Goal: Task Accomplishment & Management: Manage account settings

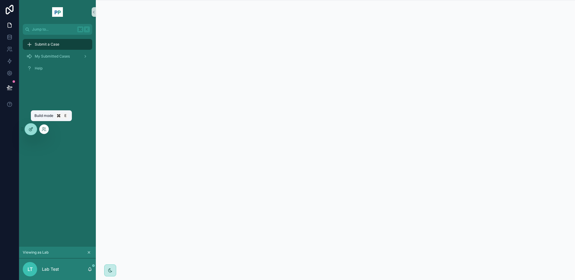
click at [31, 127] on icon at bounding box center [30, 129] width 5 height 5
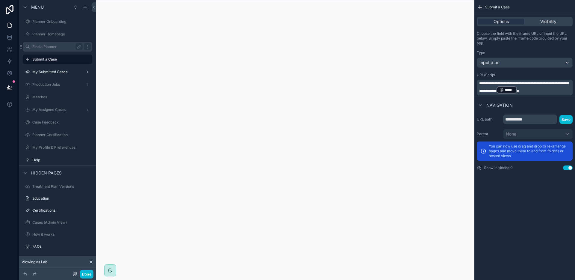
click at [53, 48] on label "Find a Planner" at bounding box center [56, 46] width 48 height 5
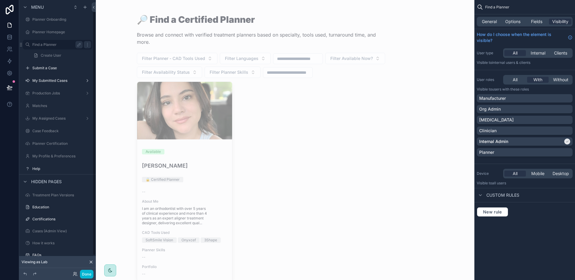
scroll to position [2, 0]
click at [217, 168] on div "scrollable content" at bounding box center [285, 158] width 306 height 322
click at [166, 166] on h4 "[PERSON_NAME]" at bounding box center [185, 165] width 86 height 8
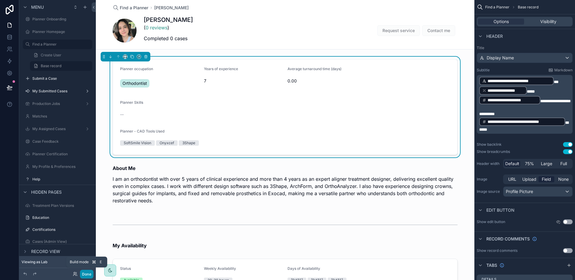
click at [86, 274] on button "Done" at bounding box center [86, 274] width 13 height 9
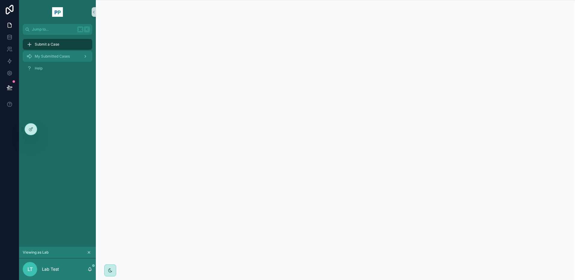
click at [58, 58] on span "My Submitted Cases" at bounding box center [52, 56] width 35 height 5
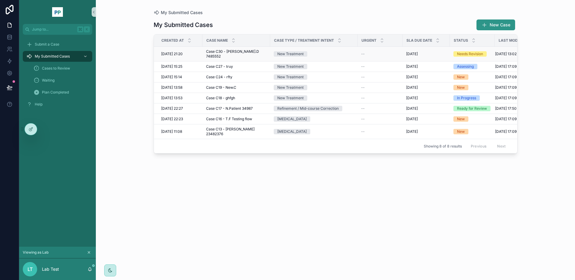
click at [327, 52] on div "New Treatment" at bounding box center [314, 53] width 80 height 5
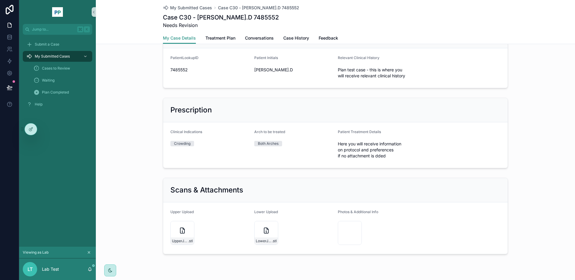
scroll to position [207, 0]
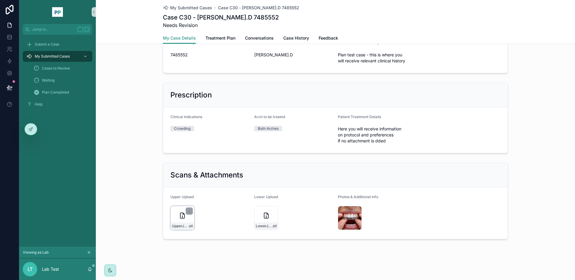
click at [181, 218] on icon "scrollable content" at bounding box center [182, 215] width 4 height 5
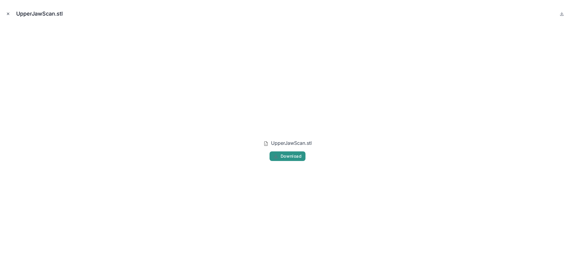
click at [8, 14] on icon "Close modal" at bounding box center [8, 14] width 2 height 2
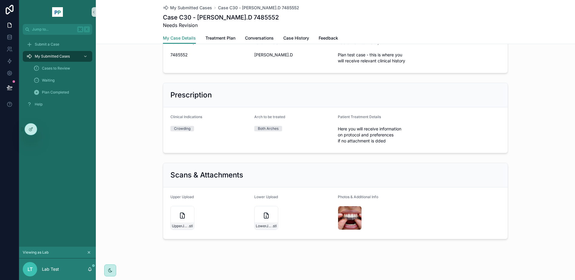
scroll to position [127, 0]
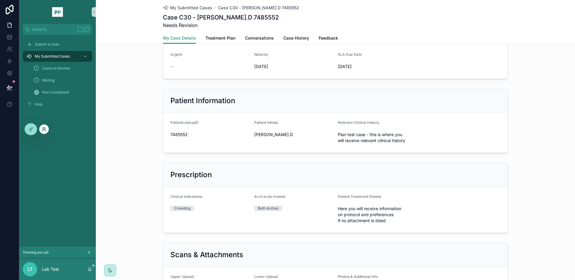
click at [45, 129] on icon at bounding box center [44, 129] width 5 height 5
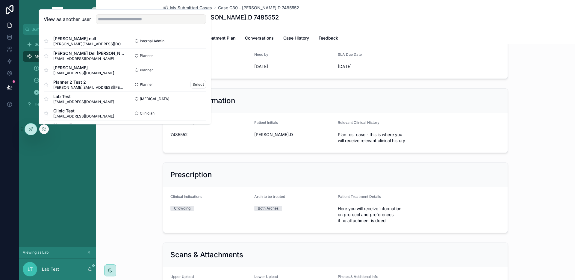
scroll to position [19, 0]
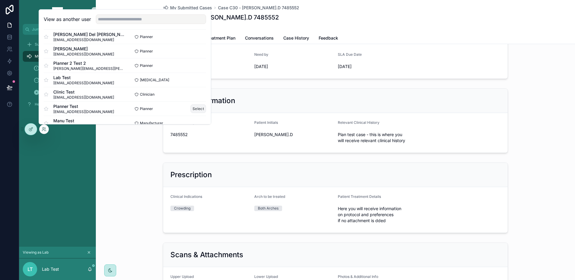
click at [194, 108] on button "Select" at bounding box center [199, 108] width 16 height 9
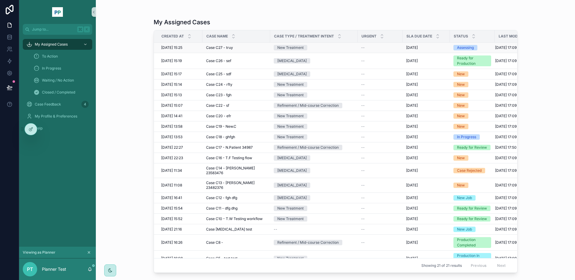
click at [314, 48] on div "New Treatment" at bounding box center [314, 47] width 80 height 5
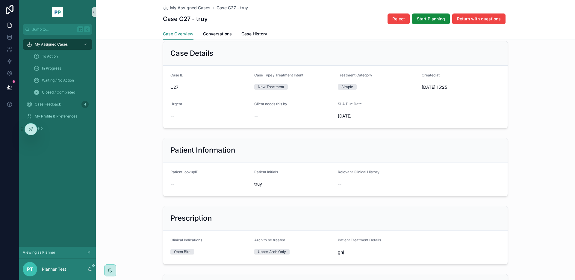
scroll to position [224, 0]
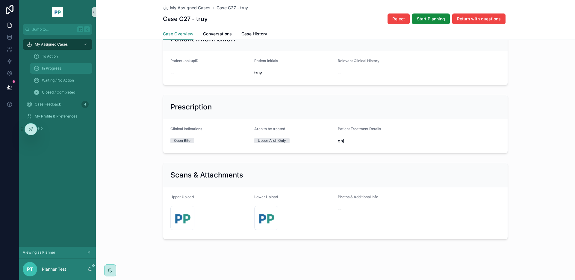
click at [68, 67] on div "In Progress" at bounding box center [61, 69] width 55 height 10
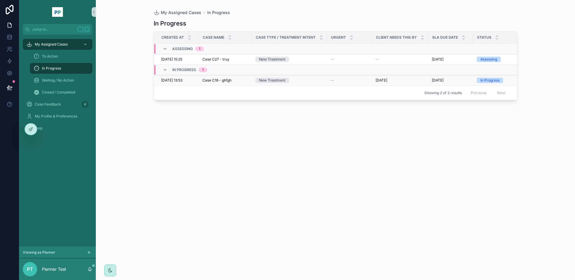
click at [290, 82] on div "New Treatment" at bounding box center [290, 80] width 68 height 5
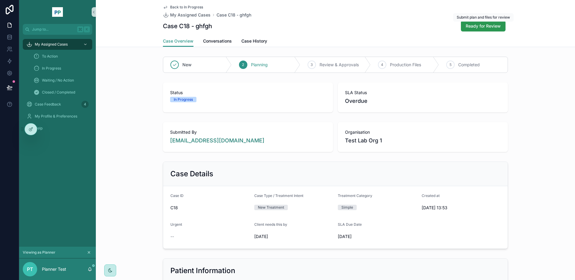
click at [485, 26] on span "Ready for Review" at bounding box center [483, 26] width 35 height 6
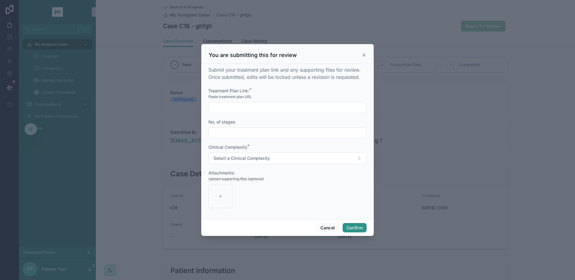
click at [262, 108] on input "text" at bounding box center [288, 107] width 158 height 8
click at [286, 85] on div "Submit your treatment plan link and any supporting files for review. Once submi…" at bounding box center [288, 140] width 158 height 148
click at [257, 108] on input "text" at bounding box center [288, 107] width 158 height 8
click at [268, 86] on div "Submit your treatment plan link and any supporting files for review. Once submi…" at bounding box center [288, 140] width 158 height 148
click at [327, 228] on button "Cancel" at bounding box center [328, 228] width 22 height 10
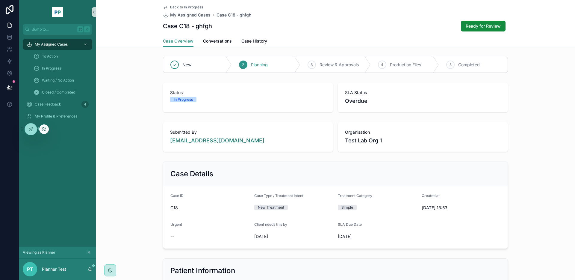
click at [46, 128] on icon at bounding box center [44, 129] width 5 height 5
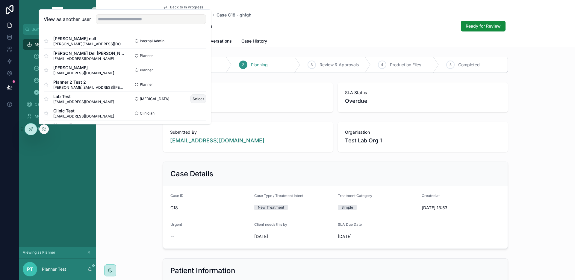
click at [196, 98] on button "Select" at bounding box center [199, 98] width 16 height 9
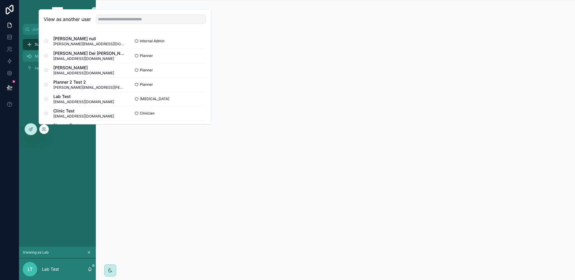
click at [27, 55] on icon "scrollable content" at bounding box center [29, 56] width 6 height 6
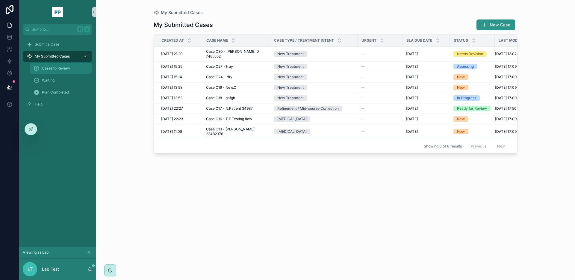
click at [54, 68] on span "Cases to Review" at bounding box center [56, 68] width 28 height 5
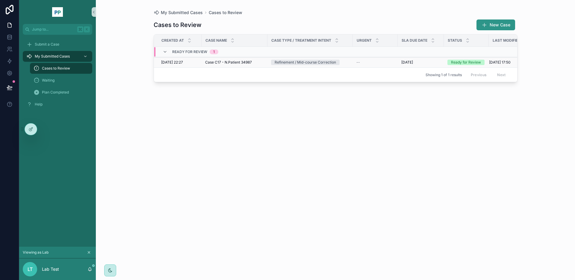
click at [312, 62] on div "Refinement / Mid-course Correction" at bounding box center [305, 62] width 61 height 5
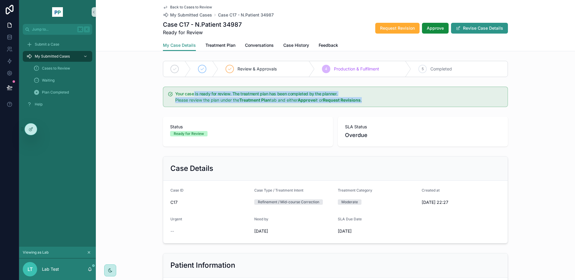
drag, startPoint x: 194, startPoint y: 92, endPoint x: 386, endPoint y: 100, distance: 191.3
click at [386, 100] on div "Your case is ready for review. The treatment plan has been completed by the pla…" at bounding box center [339, 97] width 328 height 11
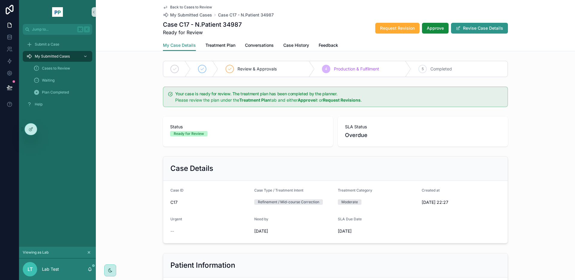
click at [287, 22] on div "Case C17 - N.Patient 34987 Ready for Review Request Revision Approve Revise Cas…" at bounding box center [335, 28] width 345 height 16
click at [222, 44] on span "Treatment Plan" at bounding box center [221, 45] width 30 height 6
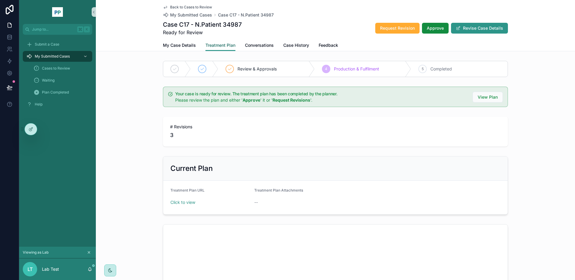
click at [214, 45] on span "Treatment Plan" at bounding box center [221, 45] width 30 height 6
click at [321, 24] on div "Case C17 - N.Patient 34987 Ready for Review Request Revision Approve Revise Cas…" at bounding box center [335, 28] width 345 height 16
click at [312, 18] on div "Back to Cases to Review My Submitted Cases Case C17 - N.Patient 34987 Case C17 …" at bounding box center [335, 20] width 345 height 40
click at [333, 44] on span "Feedback" at bounding box center [328, 45] width 19 height 6
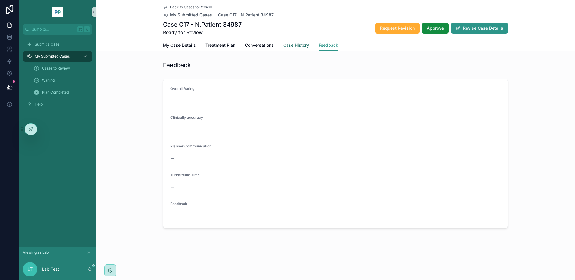
click at [292, 45] on span "Case History" at bounding box center [296, 45] width 26 height 6
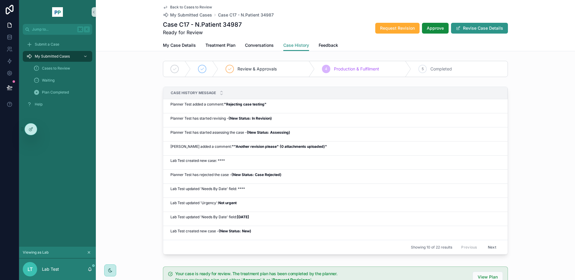
click at [344, 25] on div "Case C17 - N.Patient 34987 Ready for Review Request Revision Approve Revise Cas…" at bounding box center [335, 28] width 345 height 16
click at [263, 45] on span "Conversations" at bounding box center [259, 45] width 29 height 6
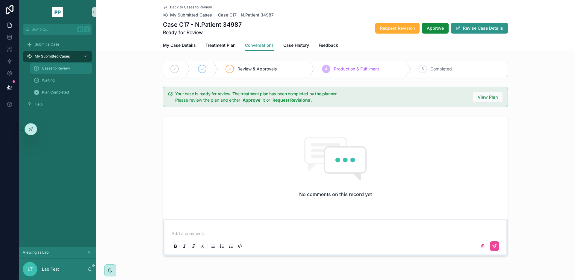
click at [68, 70] on span "Cases to Review" at bounding box center [56, 68] width 28 height 5
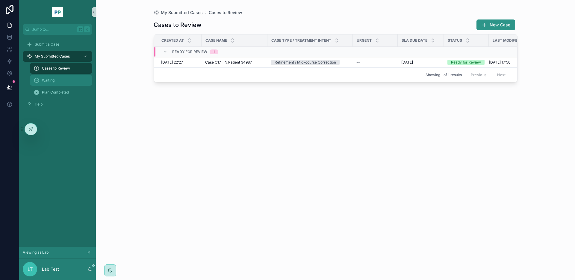
click at [48, 80] on span "Waiting" at bounding box center [48, 80] width 13 height 5
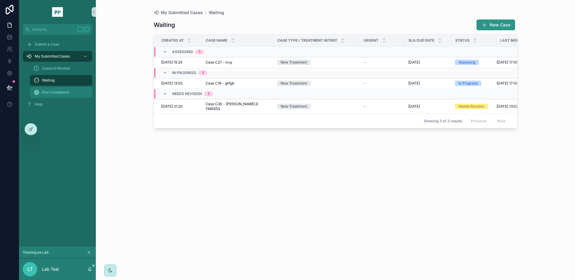
click at [55, 93] on span "Plan Completed" at bounding box center [55, 92] width 27 height 5
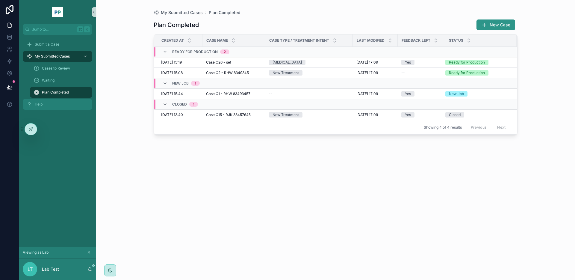
click at [44, 104] on div "Help" at bounding box center [57, 104] width 62 height 10
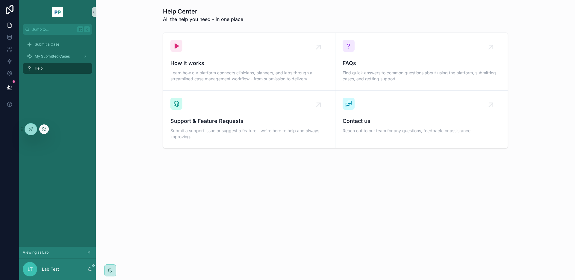
click at [44, 131] on icon at bounding box center [43, 130] width 2 height 1
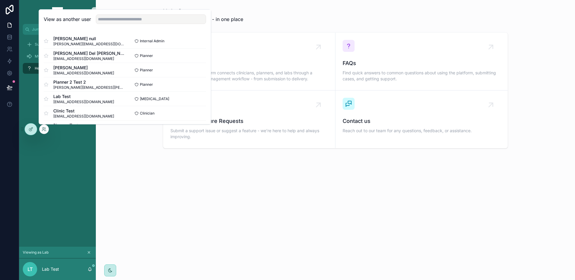
click at [59, 196] on div "Submit a Case My Submitted Cases Help" at bounding box center [57, 141] width 77 height 212
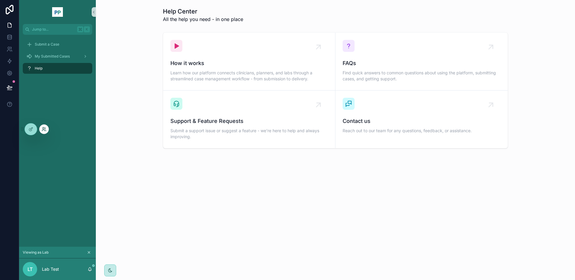
click at [45, 130] on icon at bounding box center [44, 129] width 5 height 5
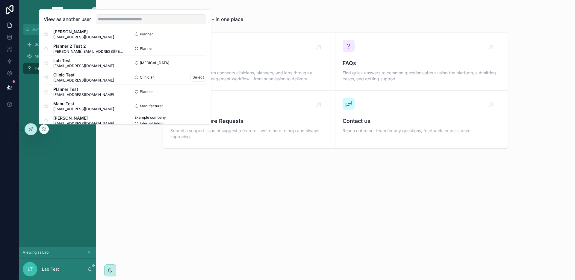
scroll to position [44, 0]
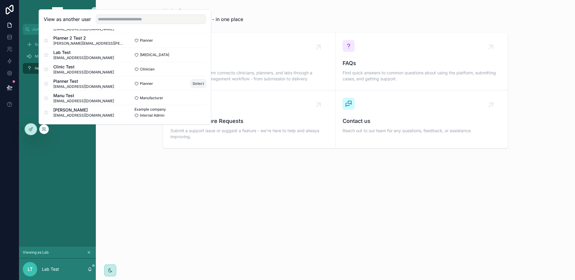
click at [196, 82] on button "Select" at bounding box center [199, 83] width 16 height 9
click at [196, 83] on button "Select" at bounding box center [199, 83] width 16 height 9
click at [142, 224] on div "Help Center All the help you need - in one place How it works Learn how our pla…" at bounding box center [335, 140] width 479 height 280
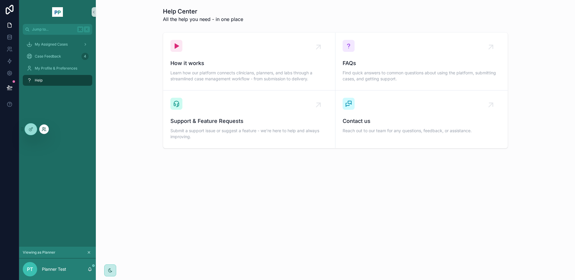
click at [46, 130] on icon at bounding box center [44, 129] width 5 height 5
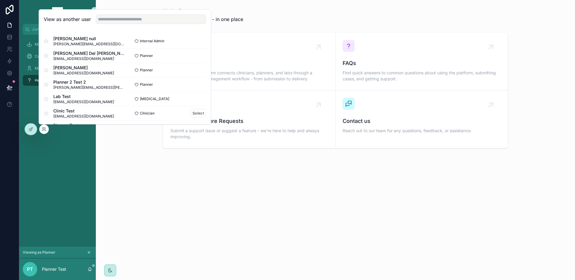
scroll to position [34, 0]
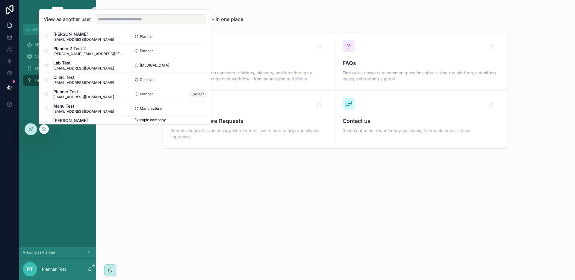
click at [195, 93] on button "Select" at bounding box center [199, 94] width 16 height 9
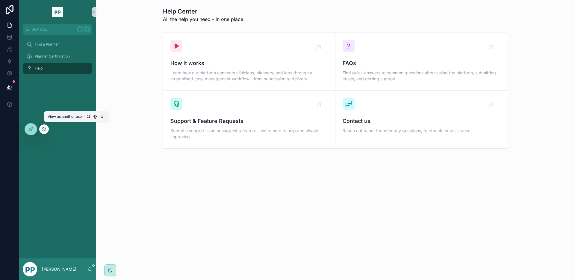
click at [44, 129] on icon at bounding box center [44, 129] width 5 height 5
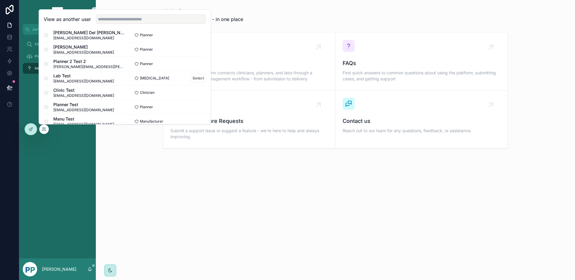
scroll to position [35, 0]
click at [195, 91] on button "Select" at bounding box center [199, 92] width 16 height 9
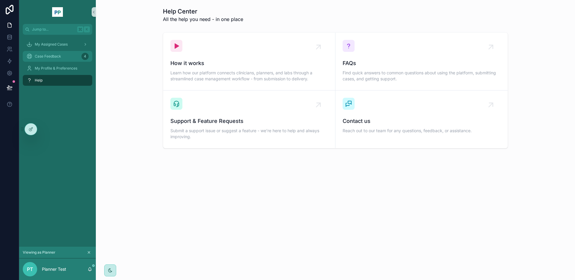
click at [63, 57] on div "Case Feedback 4" at bounding box center [57, 57] width 62 height 10
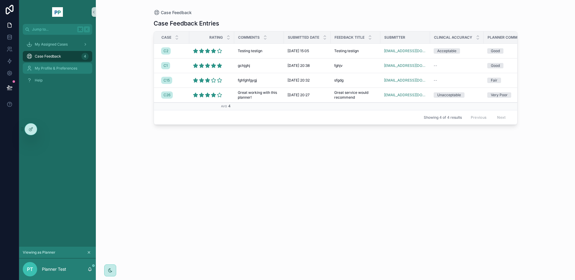
click at [64, 69] on span "My Profile & Preferences" at bounding box center [56, 68] width 43 height 5
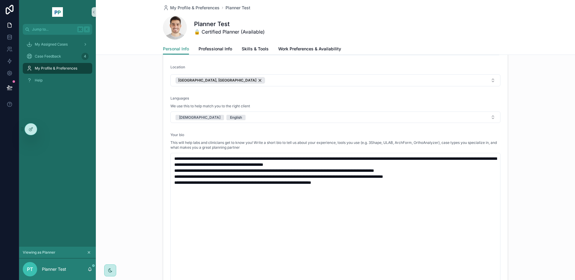
scroll to position [237, 0]
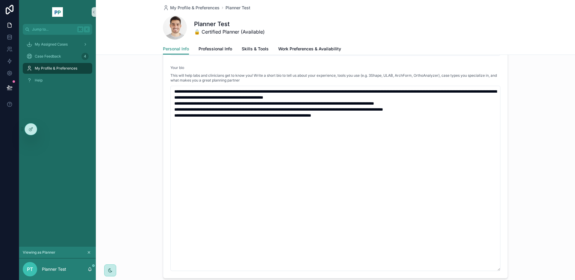
click at [131, 103] on div "**********" at bounding box center [335, 53] width 479 height 456
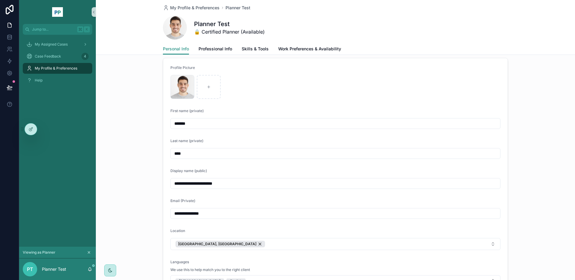
scroll to position [7, 0]
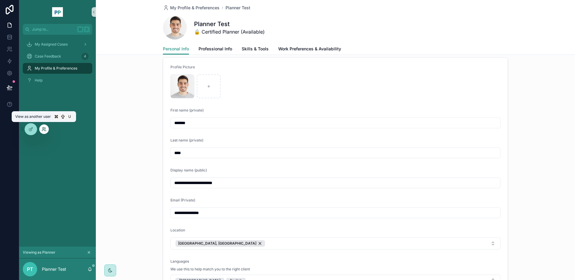
click at [44, 131] on icon at bounding box center [43, 130] width 2 height 1
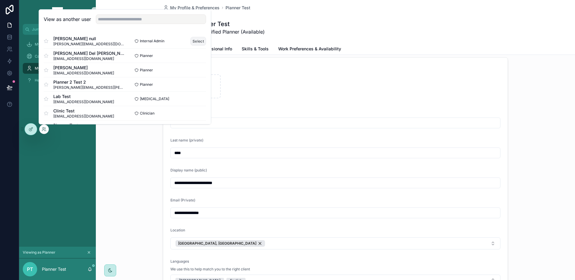
click at [195, 40] on button "Select" at bounding box center [199, 41] width 16 height 9
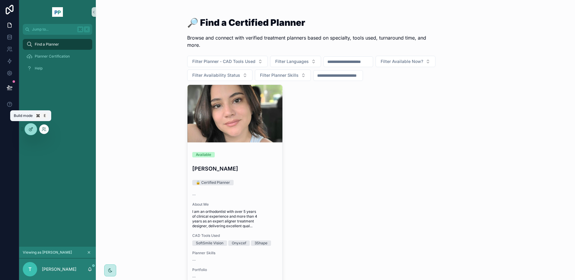
click at [33, 129] on icon at bounding box center [30, 129] width 5 height 5
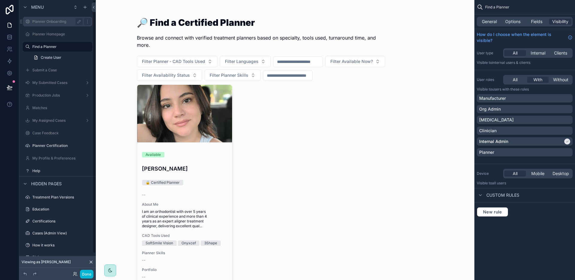
click at [51, 22] on label "Planner Onboarding" at bounding box center [56, 21] width 48 height 5
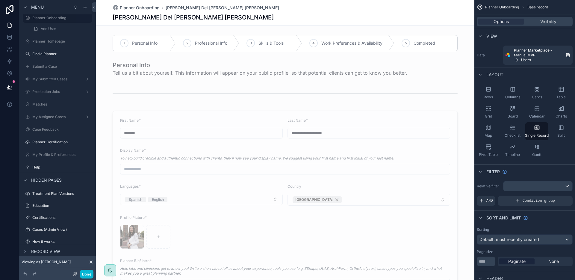
click at [288, 14] on div "[PERSON_NAME] Del [PERSON_NAME] [PERSON_NAME]" at bounding box center [285, 17] width 345 height 8
